Goal: Information Seeking & Learning: Check status

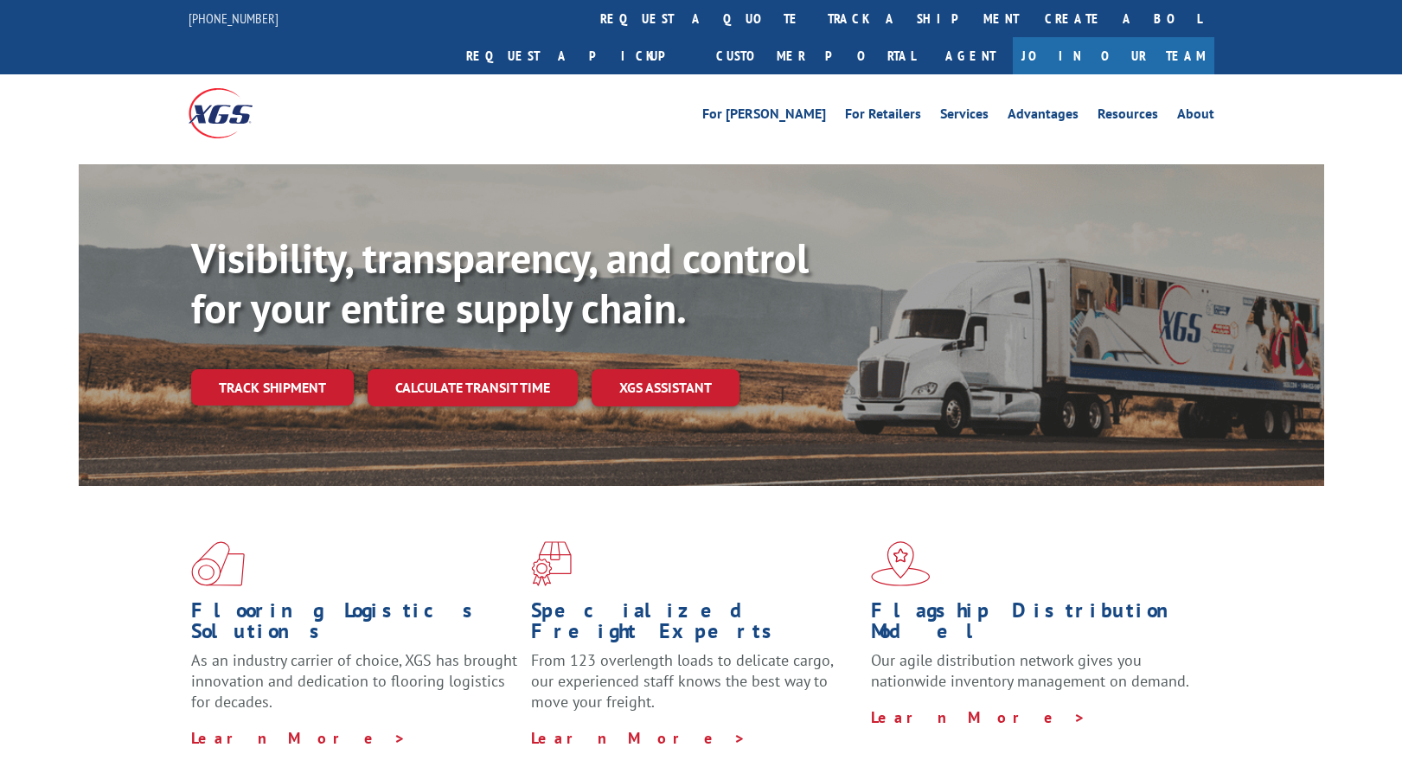
click at [329, 369] on link "Track shipment" at bounding box center [272, 387] width 163 height 36
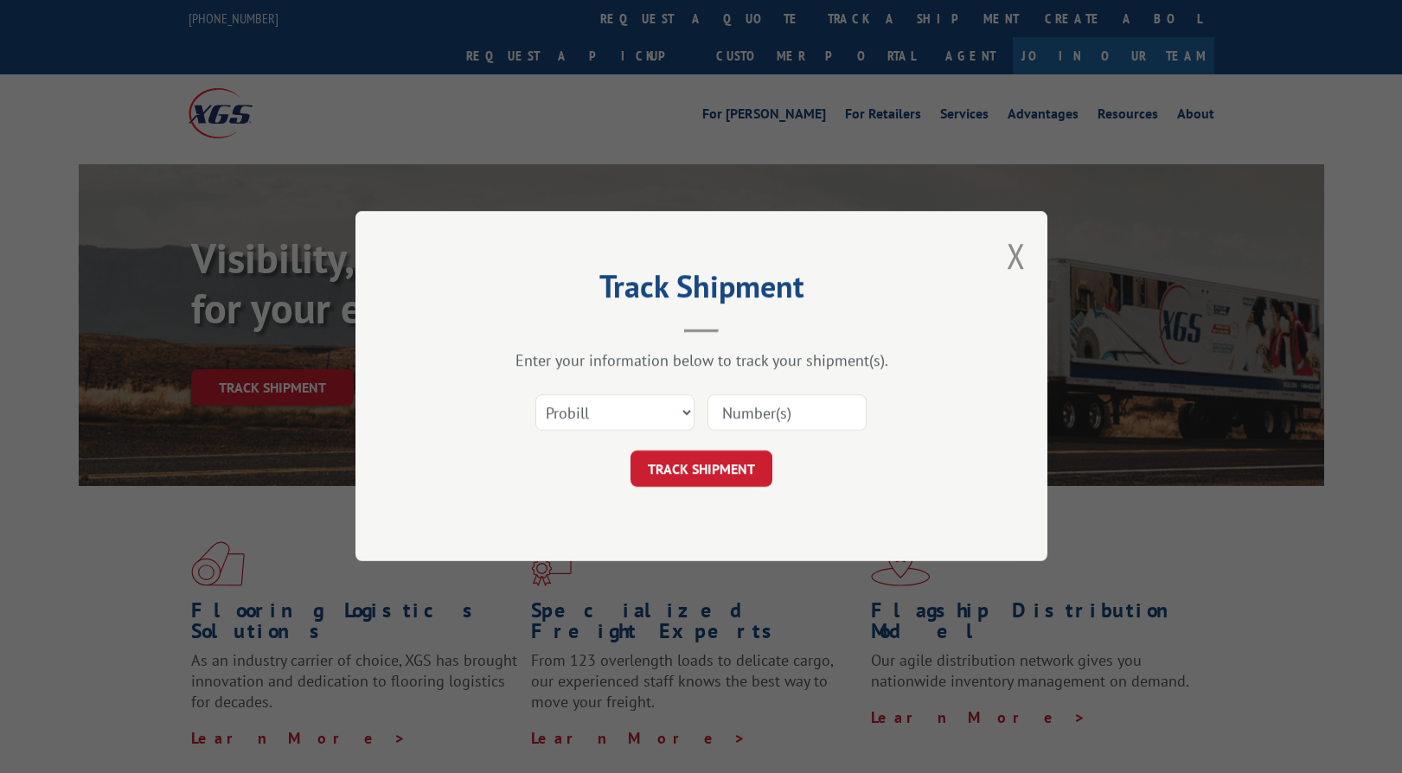
click at [776, 412] on input at bounding box center [786, 413] width 159 height 36
click at [719, 461] on button "TRACK SHIPMENT" at bounding box center [701, 469] width 142 height 36
click at [788, 406] on input at bounding box center [786, 413] width 159 height 36
type input "17623840"
click at [714, 463] on button "TRACK SHIPMENT" at bounding box center [701, 469] width 142 height 36
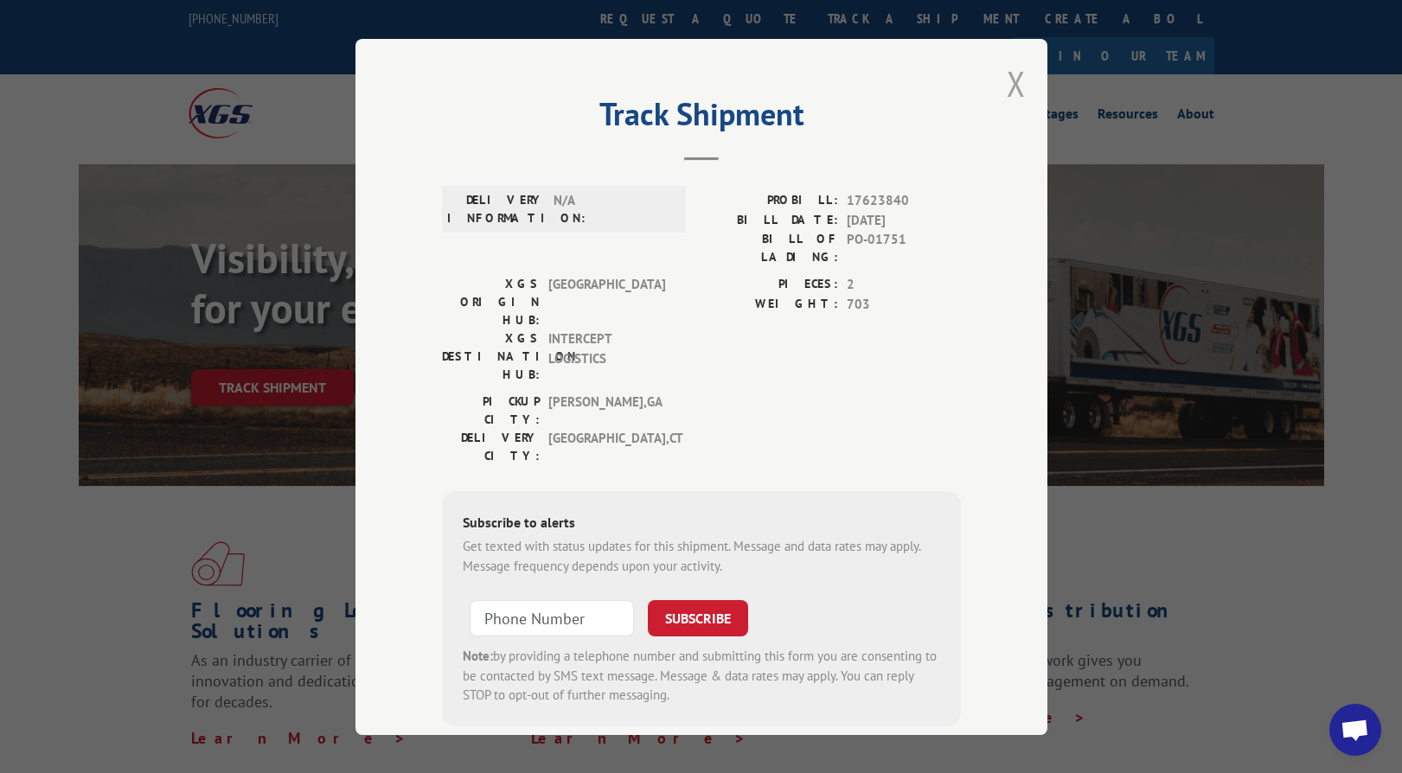
click at [1012, 90] on button "Close modal" at bounding box center [1015, 84] width 19 height 46
